Goal: Task Accomplishment & Management: Manage account settings

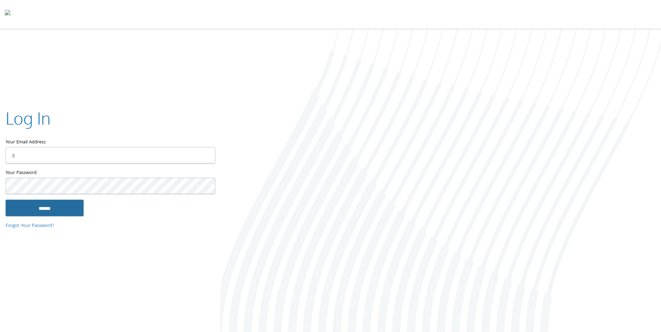
type input "**********"
click at [68, 205] on input "******" at bounding box center [45, 208] width 78 height 17
type input "**********"
click at [66, 212] on input "******" at bounding box center [45, 208] width 78 height 17
